Goal: Transaction & Acquisition: Purchase product/service

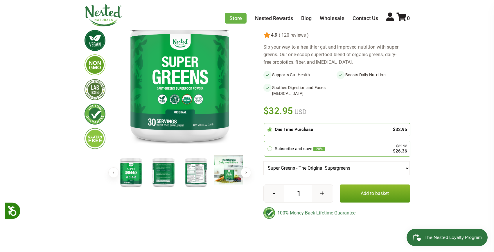
scroll to position [86, 0]
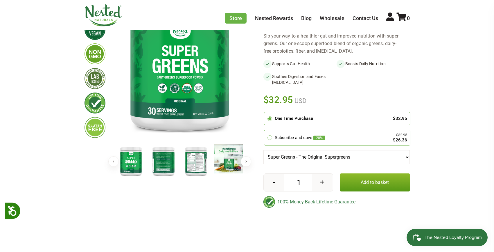
click at [377, 178] on button "Add to basket" at bounding box center [375, 182] width 70 height 18
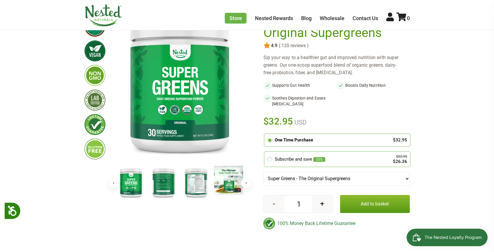
scroll to position [97, 0]
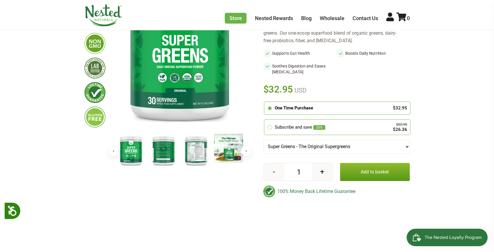
click at [377, 174] on button "Add to basket" at bounding box center [375, 172] width 70 height 18
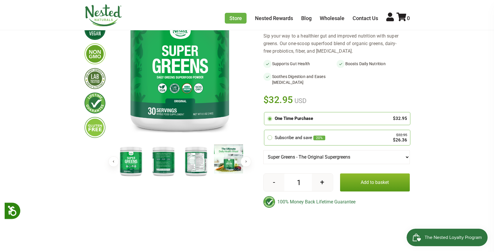
scroll to position [97, 0]
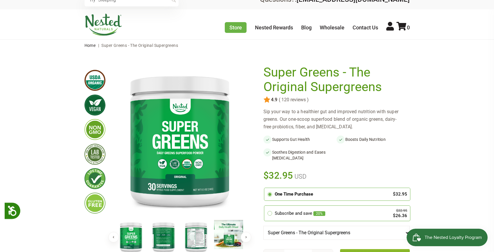
scroll to position [108, 0]
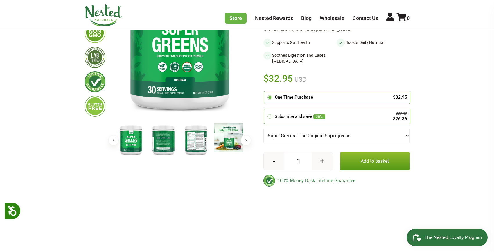
click at [371, 160] on button "Add to basket" at bounding box center [375, 161] width 70 height 18
